Goal: Task Accomplishment & Management: Complete application form

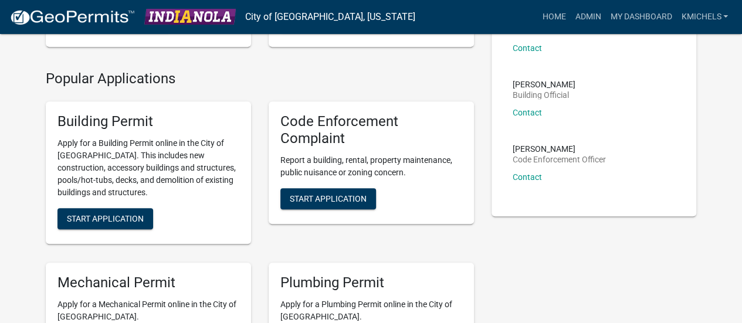
scroll to position [239, 0]
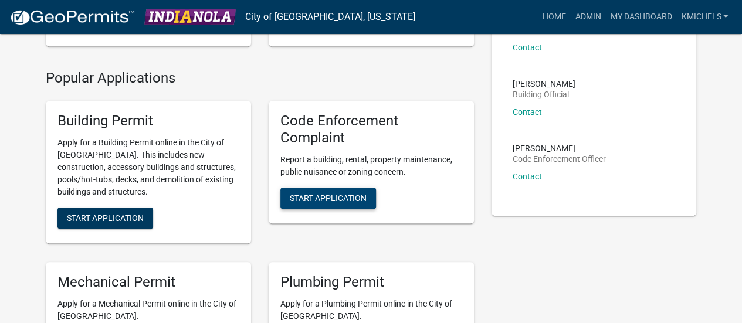
click at [317, 208] on button "Start Application" at bounding box center [328, 198] width 96 height 21
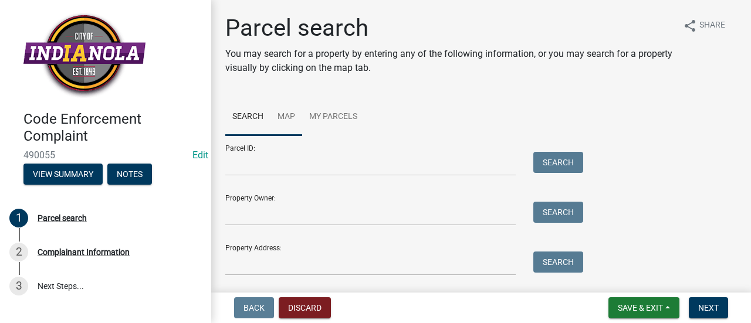
click at [289, 120] on link "Map" at bounding box center [286, 118] width 32 height 38
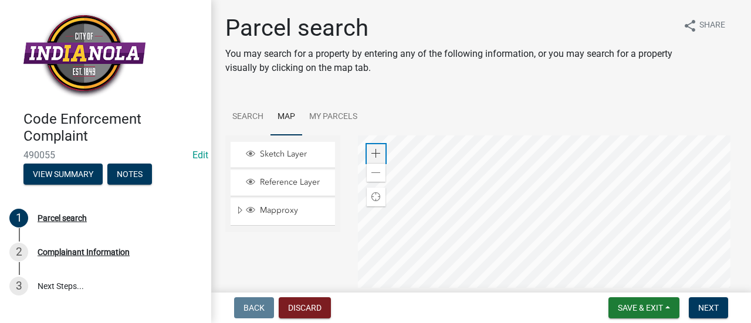
click at [375, 154] on span at bounding box center [375, 153] width 9 height 9
click at [530, 185] on div at bounding box center [548, 282] width 380 height 293
click at [372, 151] on span at bounding box center [375, 153] width 9 height 9
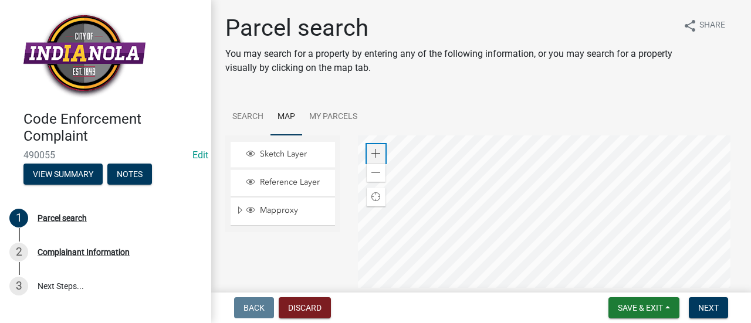
click at [372, 151] on span at bounding box center [375, 153] width 9 height 9
click at [543, 258] on div at bounding box center [548, 282] width 380 height 293
click at [559, 231] on div at bounding box center [548, 282] width 380 height 293
click at [549, 280] on div at bounding box center [548, 282] width 380 height 293
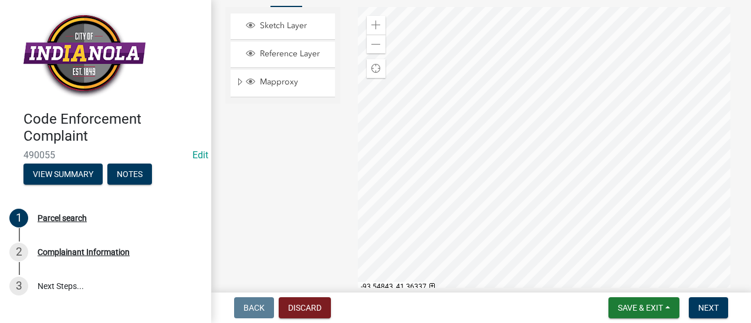
scroll to position [135, 0]
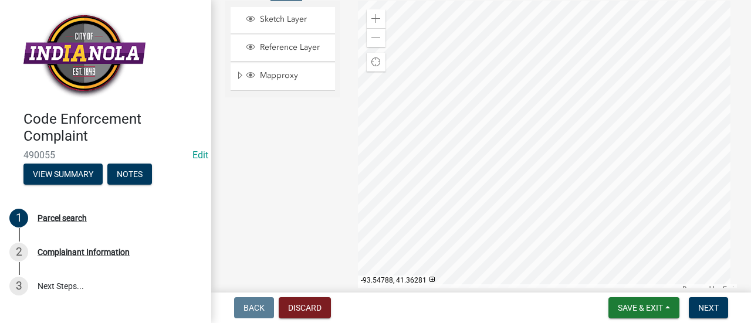
click at [451, 261] on div at bounding box center [548, 147] width 380 height 293
click at [479, 241] on div at bounding box center [548, 147] width 380 height 293
click at [494, 279] on div at bounding box center [548, 147] width 380 height 293
click at [472, 72] on div at bounding box center [548, 147] width 380 height 293
click at [456, 9] on div at bounding box center [548, 147] width 380 height 293
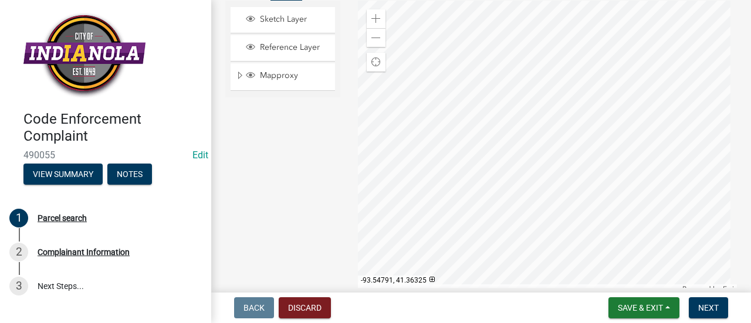
click at [442, 52] on div at bounding box center [548, 147] width 380 height 293
click at [536, 128] on div at bounding box center [548, 147] width 380 height 293
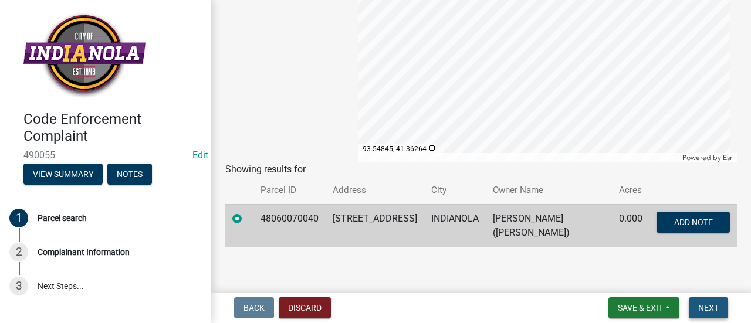
click at [712, 306] on span "Next" at bounding box center [708, 307] width 21 height 9
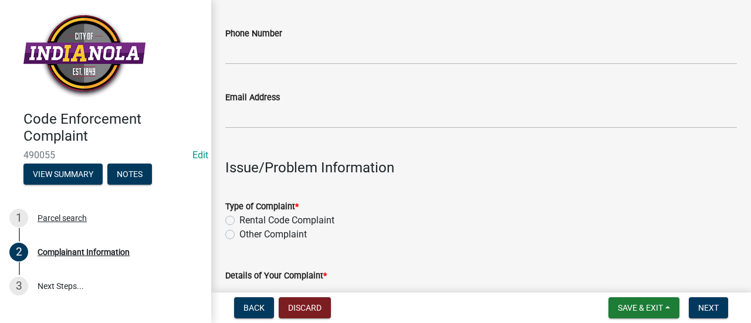
scroll to position [259, 0]
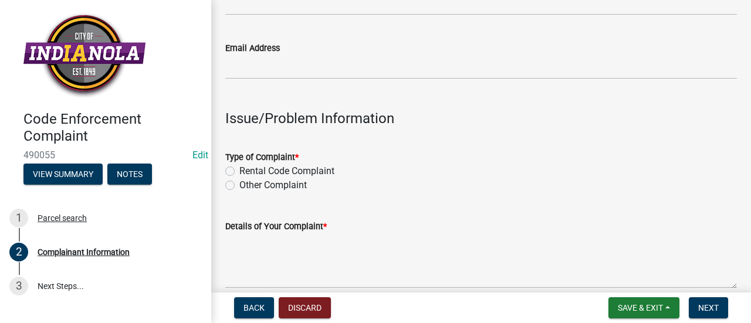
click at [239, 185] on label "Other Complaint" at bounding box center [272, 185] width 67 height 14
click at [239, 185] on input "Other Complaint" at bounding box center [243, 182] width 8 height 8
radio input "true"
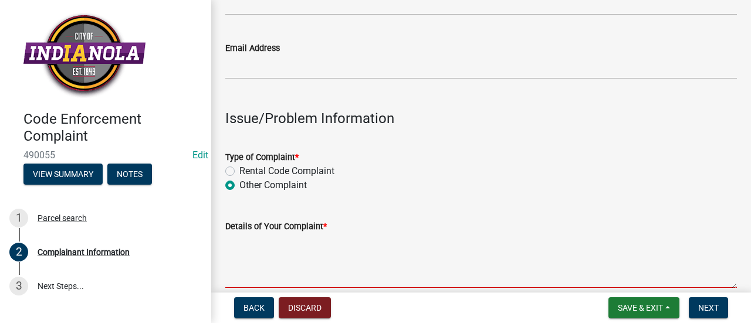
click at [262, 254] on textarea "Details of Your Complaint *" at bounding box center [481, 260] width 512 height 55
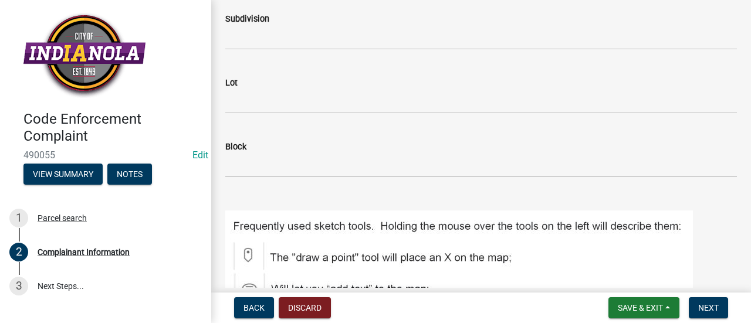
scroll to position [1080, 0]
type textarea "Tall grass and weeds."
click at [707, 300] on button "Next" at bounding box center [708, 307] width 39 height 21
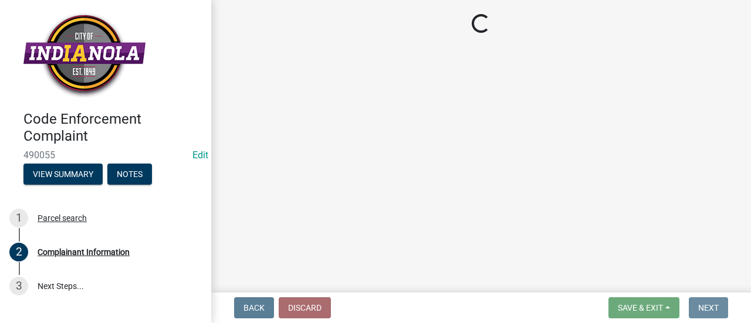
scroll to position [0, 0]
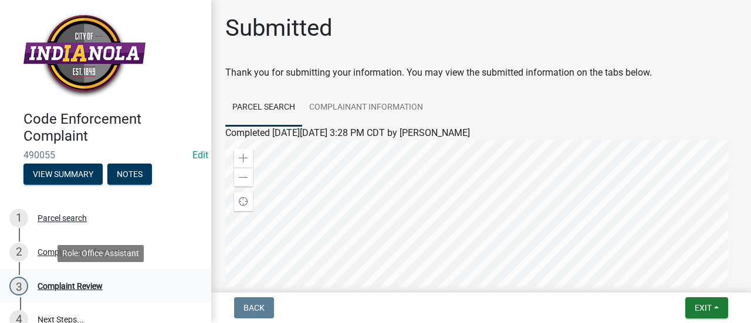
click at [102, 282] on div "Complaint Review" at bounding box center [70, 286] width 65 height 8
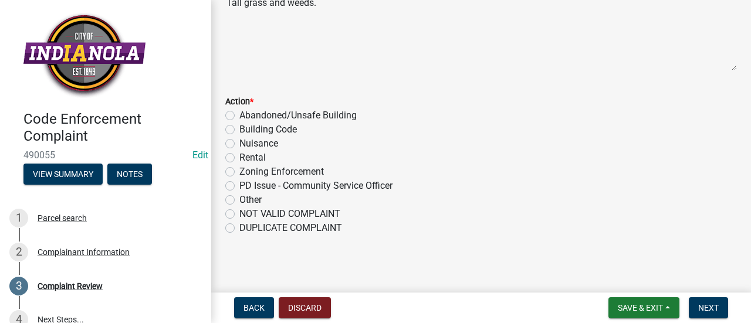
scroll to position [169, 0]
click at [239, 139] on label "Nuisance" at bounding box center [258, 143] width 39 height 14
click at [239, 139] on input "Nuisance" at bounding box center [243, 140] width 8 height 8
radio input "true"
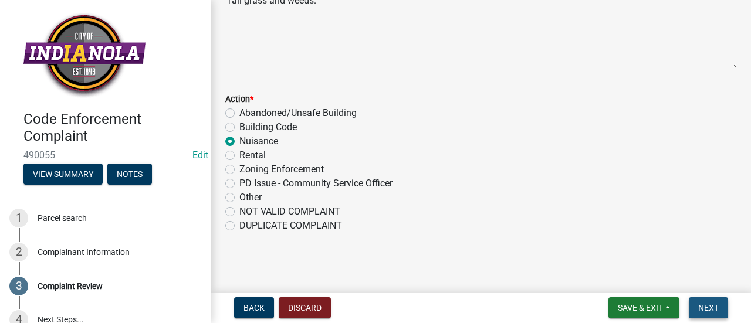
click at [710, 303] on span "Next" at bounding box center [708, 307] width 21 height 9
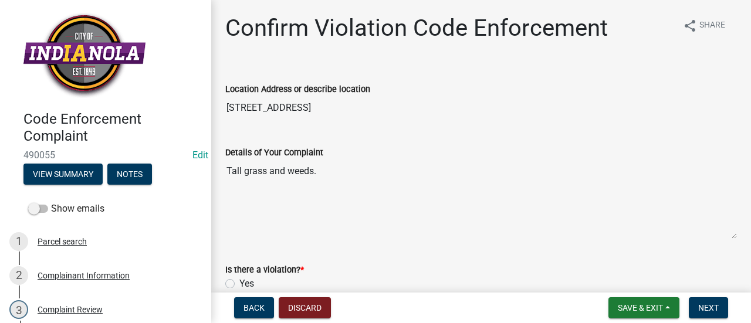
scroll to position [86, 0]
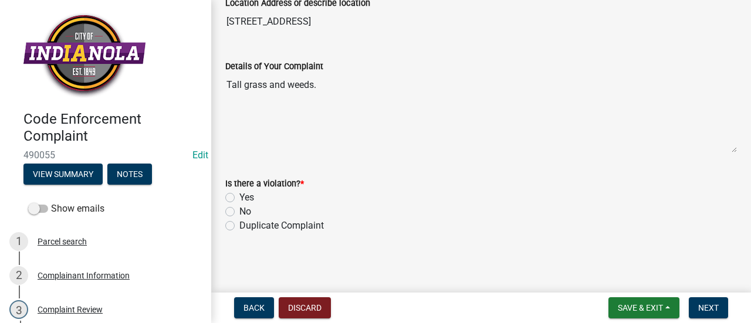
click at [239, 194] on label "Yes" at bounding box center [246, 198] width 15 height 14
click at [239, 194] on input "Yes" at bounding box center [243, 195] width 8 height 8
radio input "true"
click at [706, 304] on span "Next" at bounding box center [708, 307] width 21 height 9
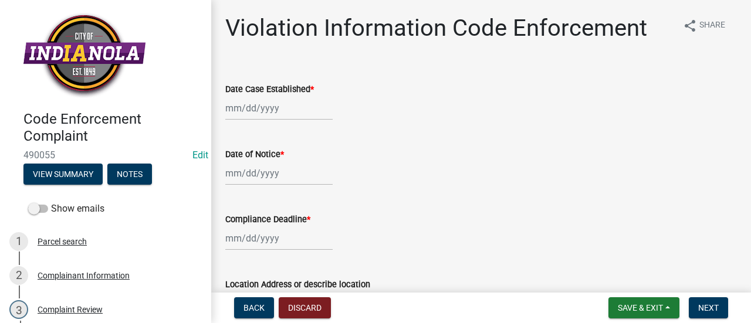
select select "10"
select select "2025"
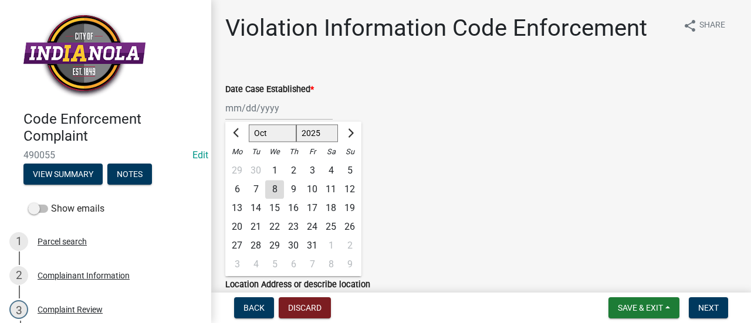
click at [275, 111] on div "[PERSON_NAME] Feb Mar Apr [PERSON_NAME][DATE] Oct Nov [DATE] 1526 1527 1528 152…" at bounding box center [278, 108] width 107 height 24
click at [276, 188] on div "8" at bounding box center [274, 189] width 19 height 19
type input "[DATE]"
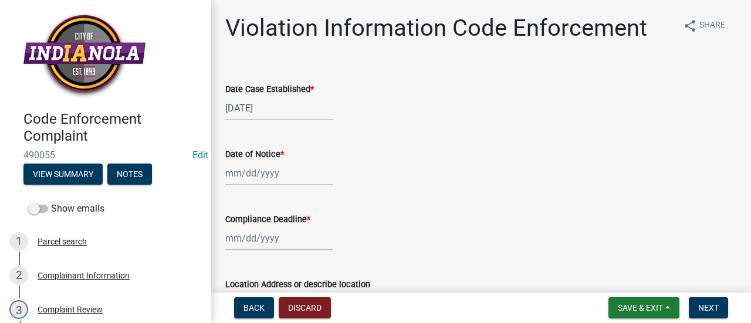
select select "10"
select select "2025"
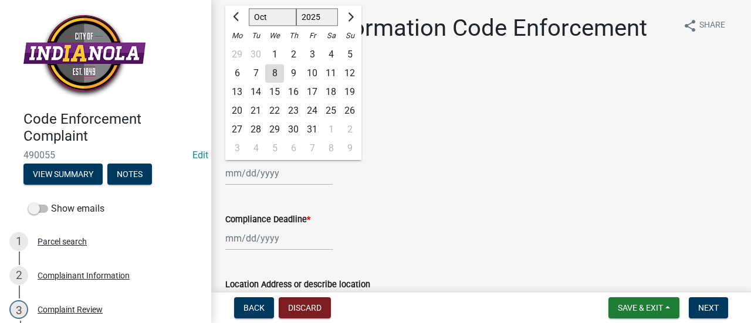
click at [274, 174] on input "Date of Notice *" at bounding box center [278, 173] width 107 height 24
click at [272, 73] on div "8" at bounding box center [274, 73] width 19 height 19
type input "[DATE]"
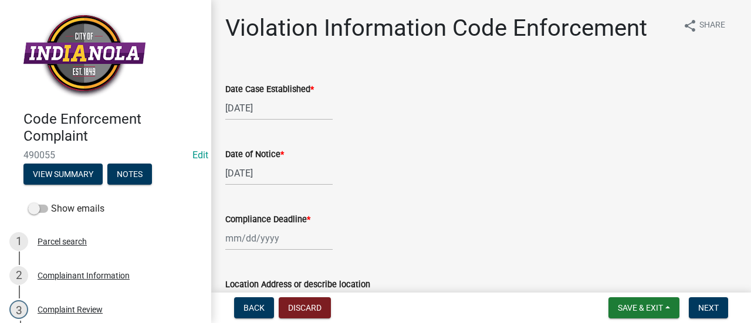
select select "10"
select select "2025"
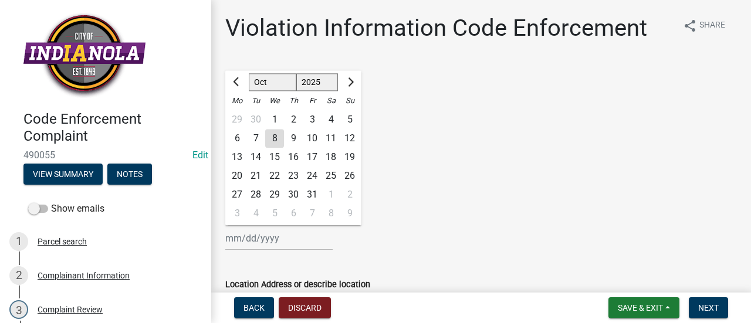
click at [269, 235] on input "Compliance Deadline *" at bounding box center [278, 238] width 107 height 24
click at [275, 161] on div "15" at bounding box center [274, 157] width 19 height 19
type input "[DATE]"
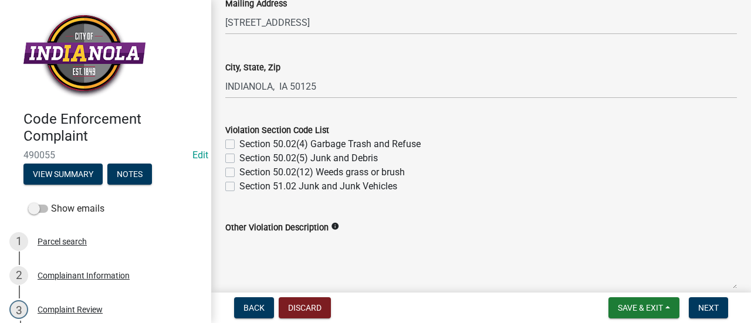
scroll to position [424, 0]
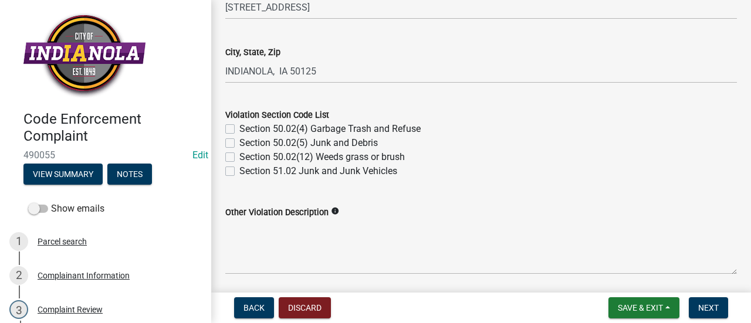
click at [239, 155] on label "Section 50.02(12) Weeds grass or brush" at bounding box center [321, 157] width 165 height 14
click at [239, 155] on input "Section 50.02(12) Weeds grass or brush" at bounding box center [243, 154] width 8 height 8
checkbox input "true"
checkbox input "false"
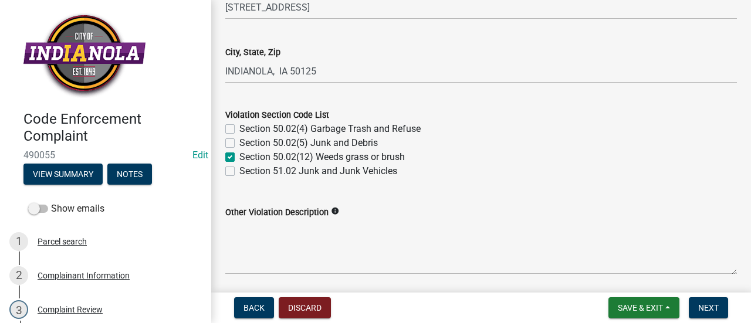
checkbox input "true"
checkbox input "false"
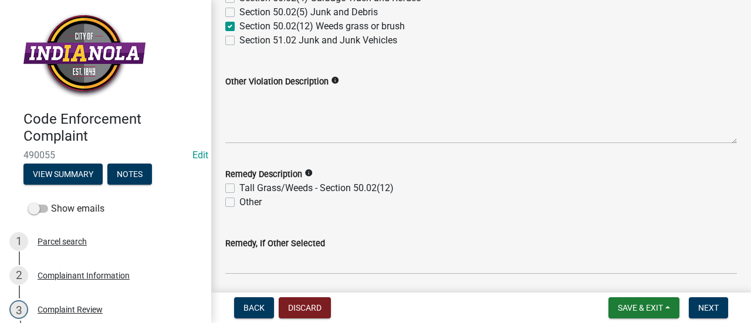
scroll to position [555, 0]
click at [239, 188] on label "Tall Grass/Weeds - Section 50.02(12)" at bounding box center [316, 188] width 154 height 14
click at [239, 188] on input "Tall Grass/Weeds - Section 50.02(12)" at bounding box center [243, 185] width 8 height 8
checkbox input "true"
checkbox input "false"
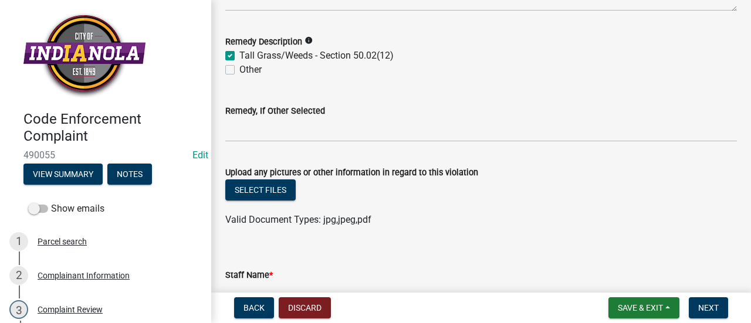
scroll to position [688, 0]
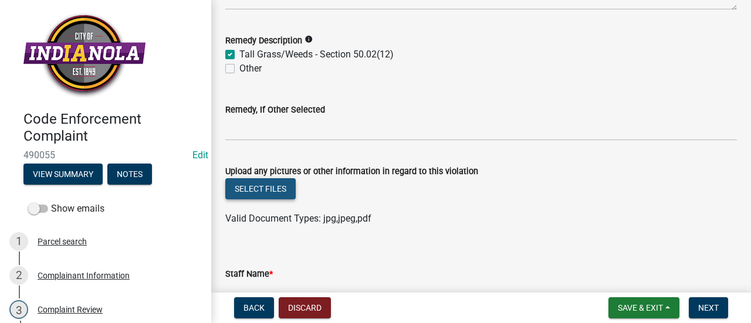
click at [244, 190] on button "Select files" at bounding box center [260, 188] width 70 height 21
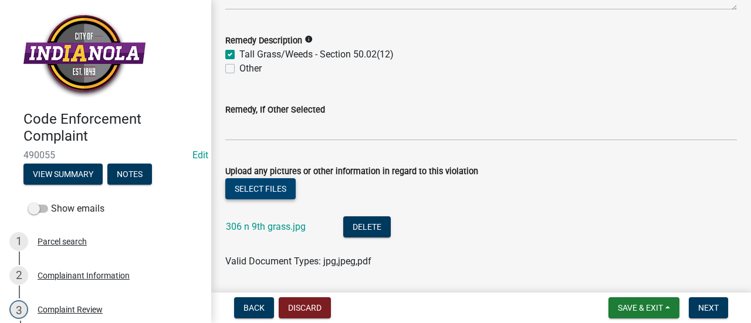
scroll to position [804, 0]
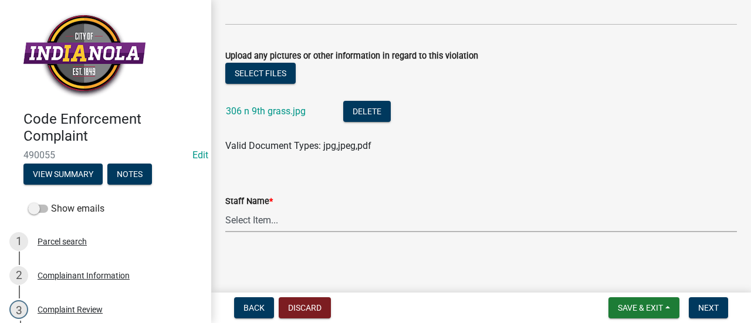
click at [390, 221] on select "Select Item... [PERSON_NAME] [PERSON_NAME] [PERSON_NAME] Other" at bounding box center [481, 220] width 512 height 24
click at [225, 208] on select "Select Item... [PERSON_NAME] [PERSON_NAME] [PERSON_NAME] Other" at bounding box center [481, 220] width 512 height 24
select select "90f24476-4bfd-40de-b340-4f29c833af21"
click at [699, 299] on button "Next" at bounding box center [708, 307] width 39 height 21
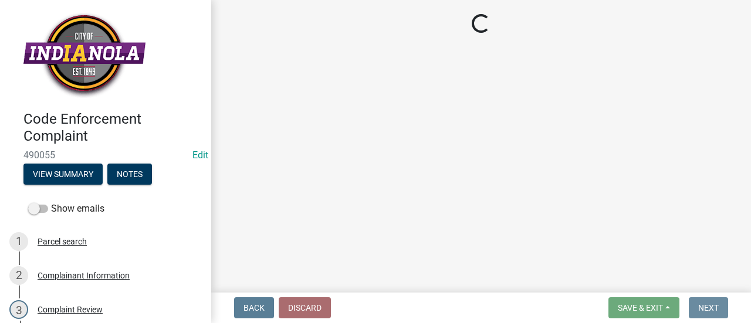
scroll to position [0, 0]
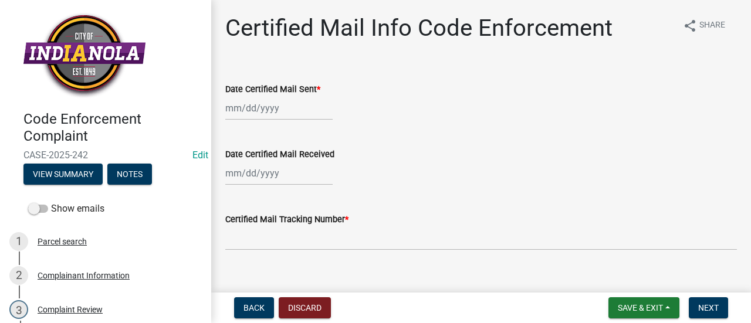
select select "10"
select select "2025"
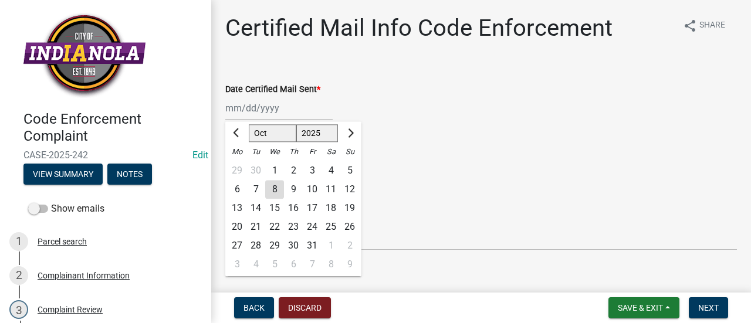
click at [294, 114] on div "[PERSON_NAME] Feb Mar Apr [PERSON_NAME][DATE] Oct Nov [DATE] 1526 1527 1528 152…" at bounding box center [278, 108] width 107 height 24
click at [271, 192] on div "8" at bounding box center [274, 189] width 19 height 19
type input "[DATE]"
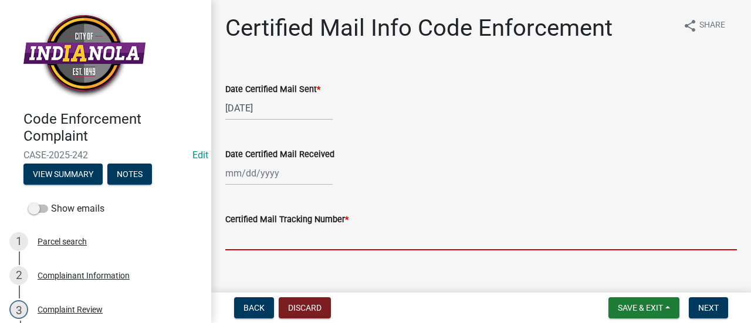
click at [280, 232] on input "Certified Mail Tracking Number *" at bounding box center [481, 238] width 512 height 24
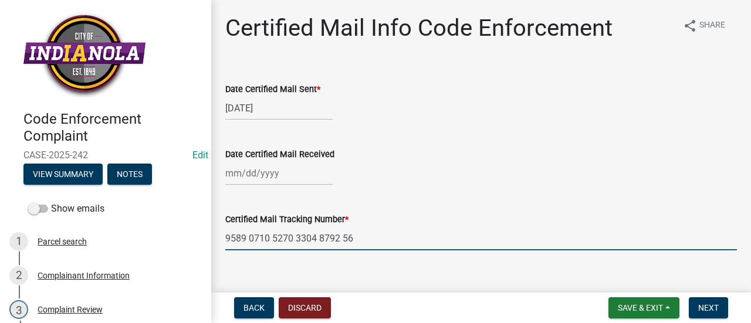
scroll to position [18, 0]
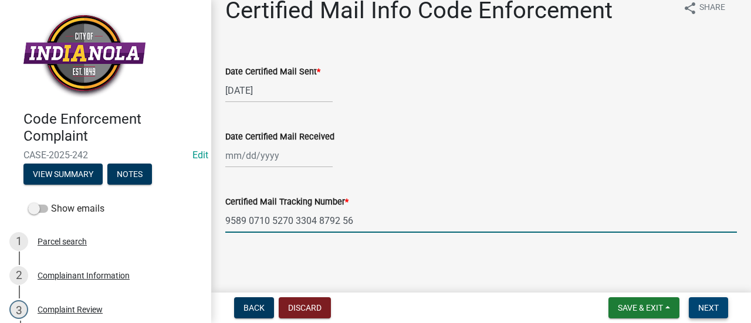
type input "9589 0710 5270 3304 8792 56"
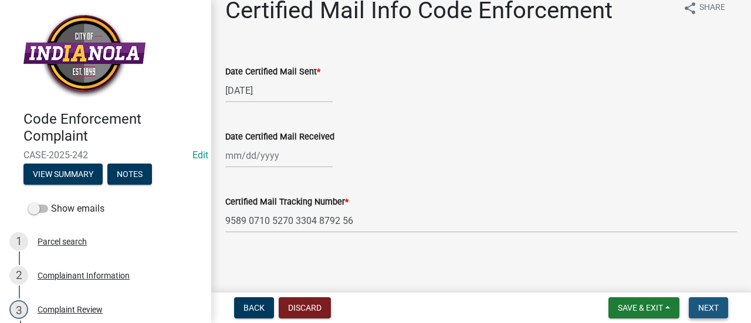
click at [710, 308] on span "Next" at bounding box center [708, 307] width 21 height 9
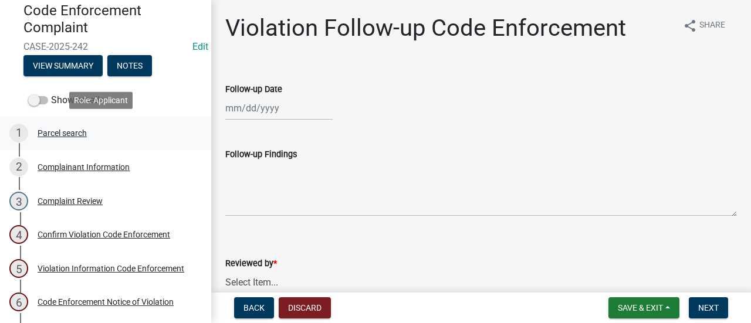
scroll to position [109, 0]
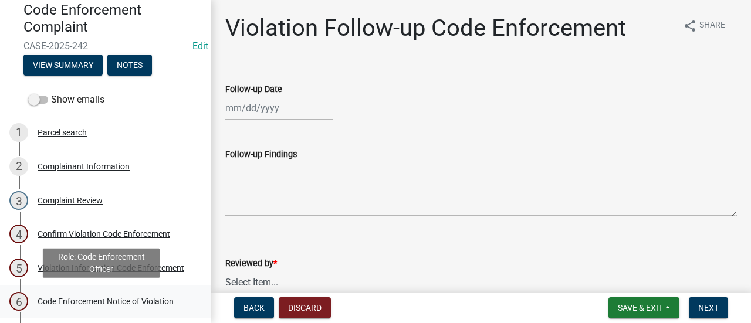
click at [132, 293] on div "6 Code Enforcement Notice of Violation" at bounding box center [100, 301] width 183 height 19
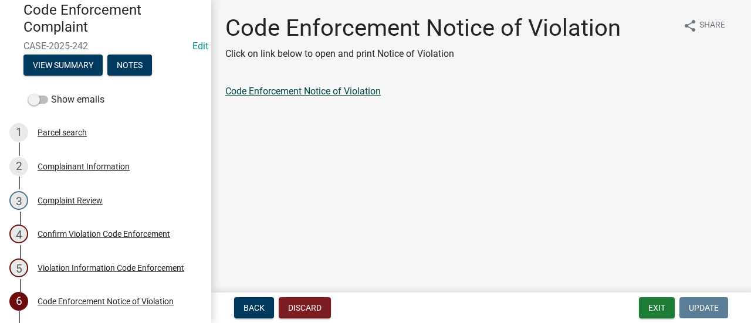
click at [283, 91] on link "Code Enforcement Notice of Violation" at bounding box center [302, 91] width 155 height 11
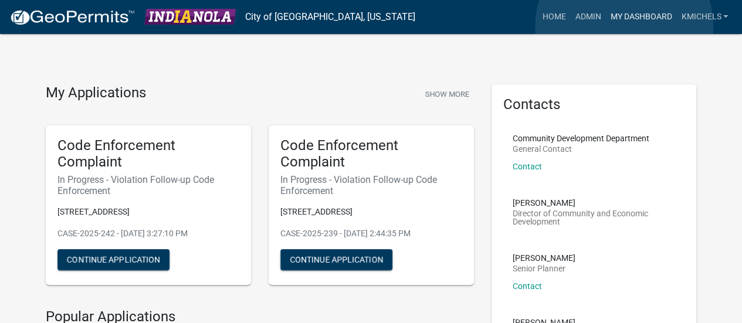
click at [624, 26] on link "My Dashboard" at bounding box center [640, 17] width 71 height 22
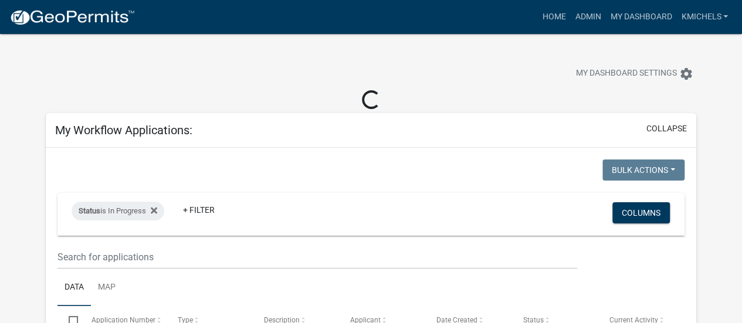
select select "2: 50"
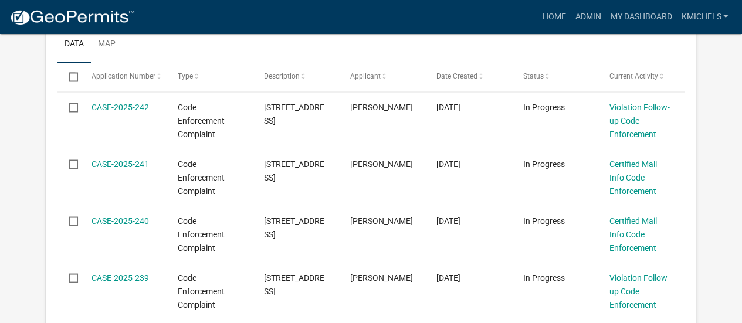
scroll to position [1027, 0]
